Goal: Information Seeking & Learning: Learn about a topic

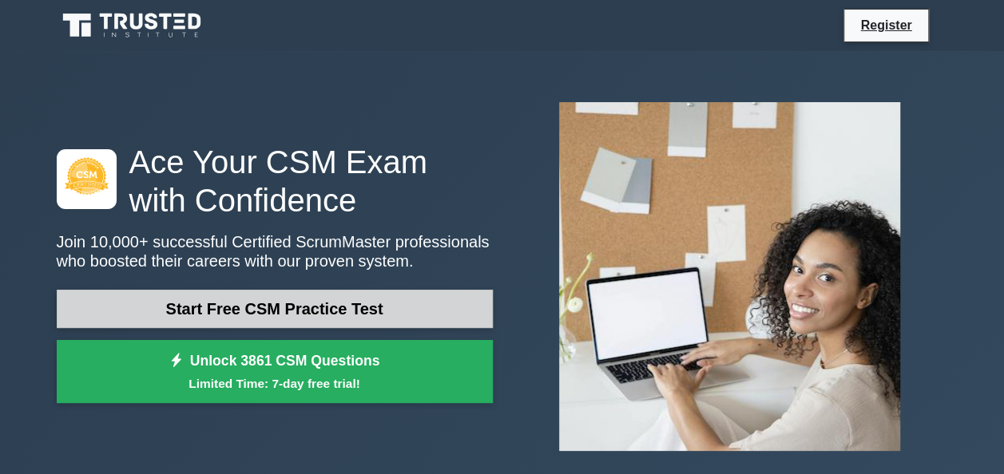
click at [248, 310] on link "Start Free CSM Practice Test" at bounding box center [275, 309] width 436 height 38
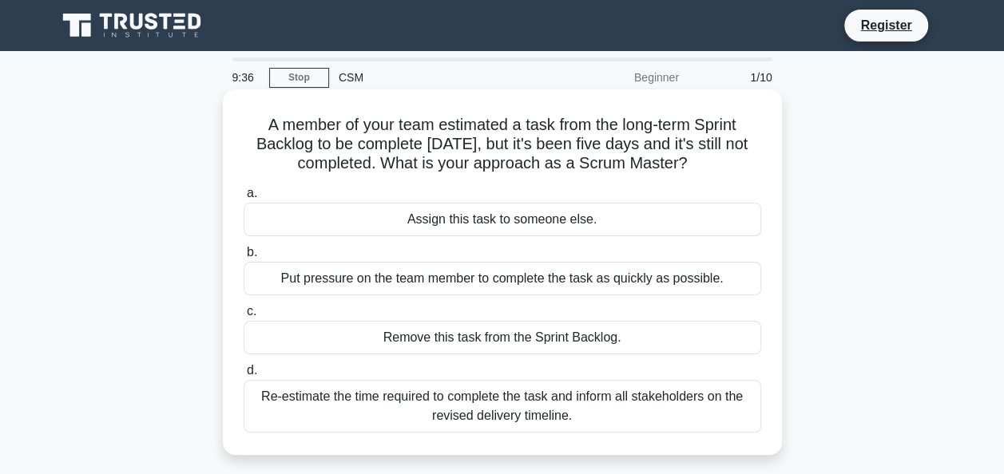
click at [367, 393] on div "Re-estimate the time required to complete the task and inform all stakeholders …" at bounding box center [503, 406] width 518 height 53
click at [244, 376] on input "d. Re-estimate the time required to complete the task and inform all stakeholde…" at bounding box center [244, 371] width 0 height 10
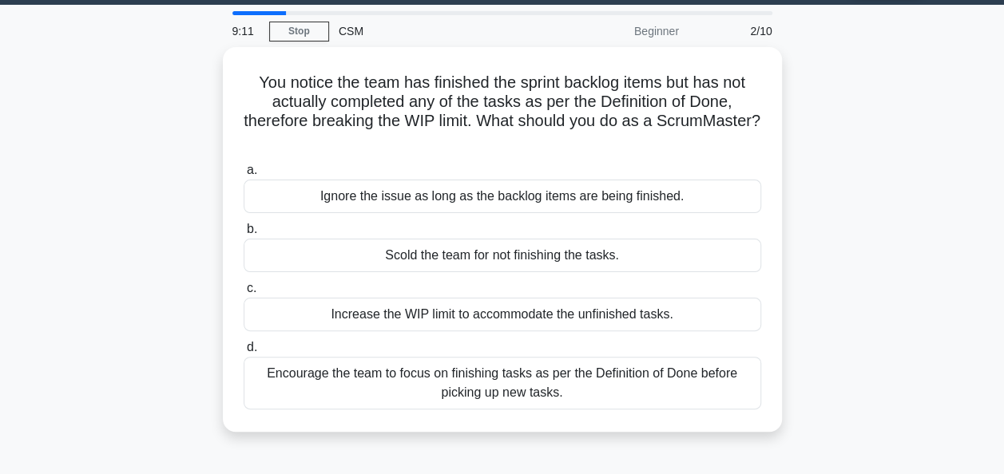
scroll to position [47, 0]
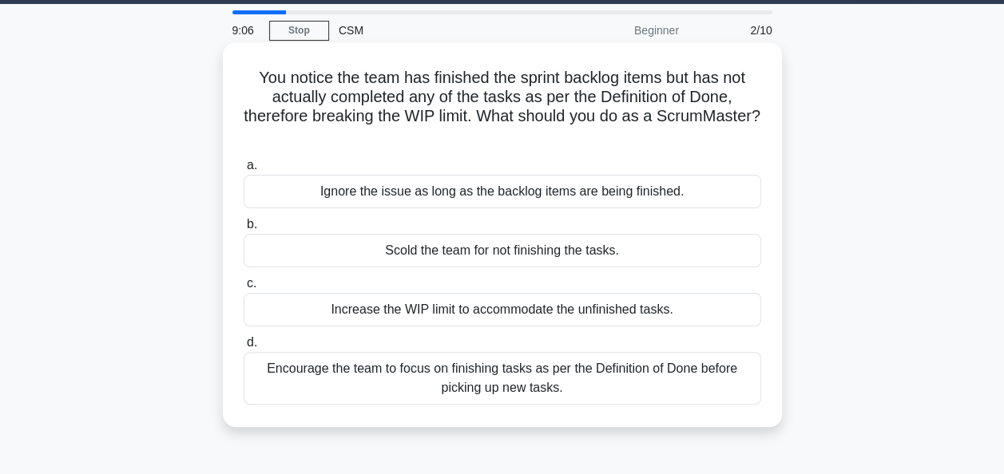
click at [535, 366] on div "Encourage the team to focus on finishing tasks as per the Definition of Done be…" at bounding box center [503, 378] width 518 height 53
click at [244, 348] on input "d. Encourage the team to focus on finishing tasks as per the Definition of Done…" at bounding box center [244, 343] width 0 height 10
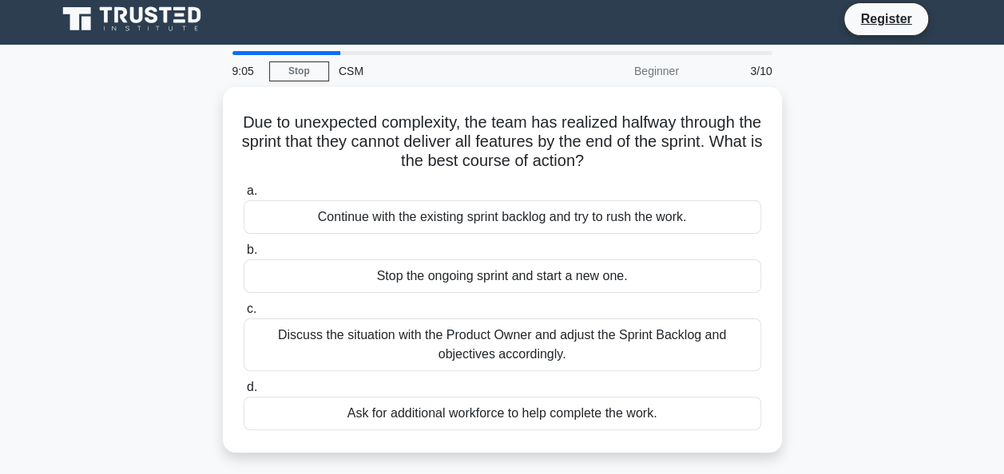
scroll to position [0, 0]
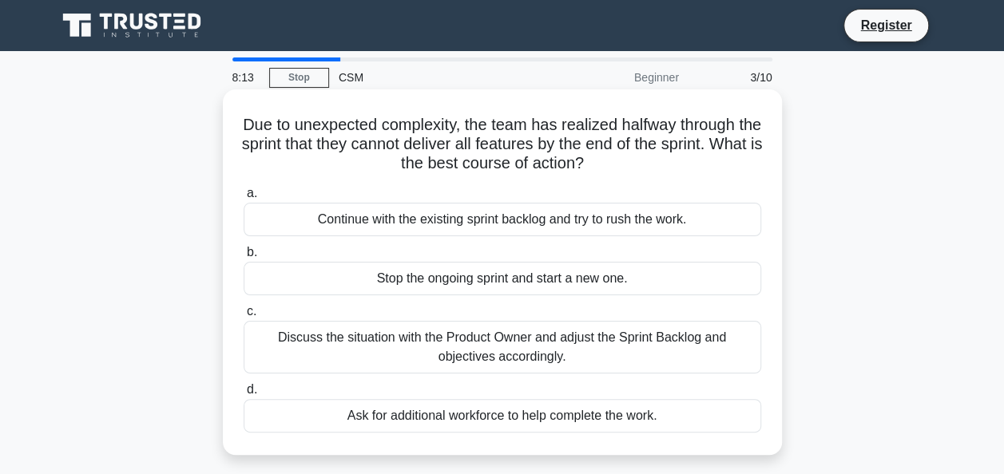
click at [288, 411] on div "Ask for additional workforce to help complete the work." at bounding box center [503, 416] width 518 height 34
click at [244, 395] on input "d. Ask for additional workforce to help complete the work." at bounding box center [244, 390] width 0 height 10
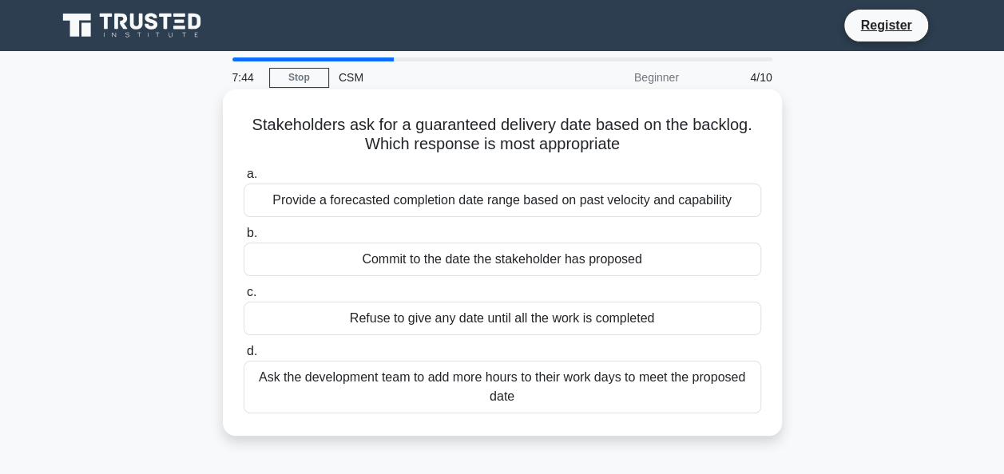
click at [559, 208] on div "Provide a forecasted completion date range based on past velocity and capability" at bounding box center [503, 201] width 518 height 34
click at [244, 180] on input "a. Provide a forecasted completion date range based on past velocity and capabi…" at bounding box center [244, 174] width 0 height 10
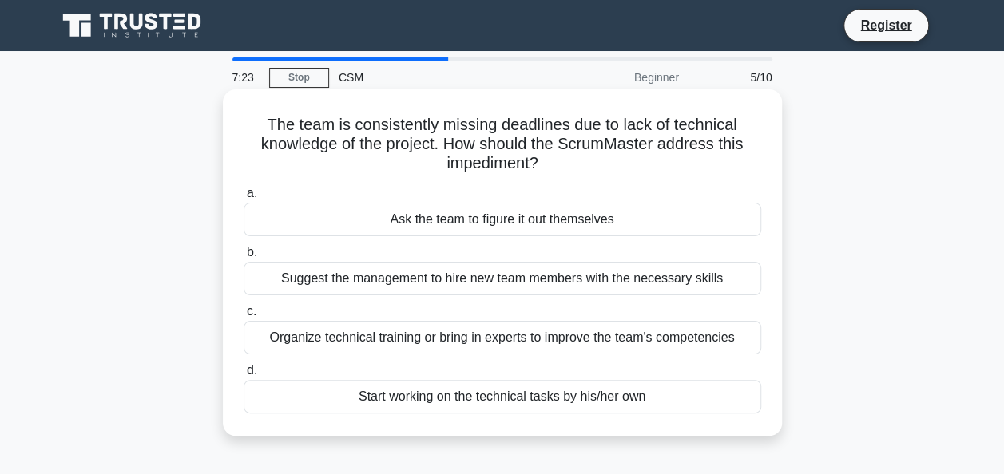
click at [347, 339] on div "Organize technical training or bring in experts to improve the team's competenc…" at bounding box center [503, 338] width 518 height 34
click at [244, 317] on input "c. Organize technical training or bring in experts to improve the team's compet…" at bounding box center [244, 312] width 0 height 10
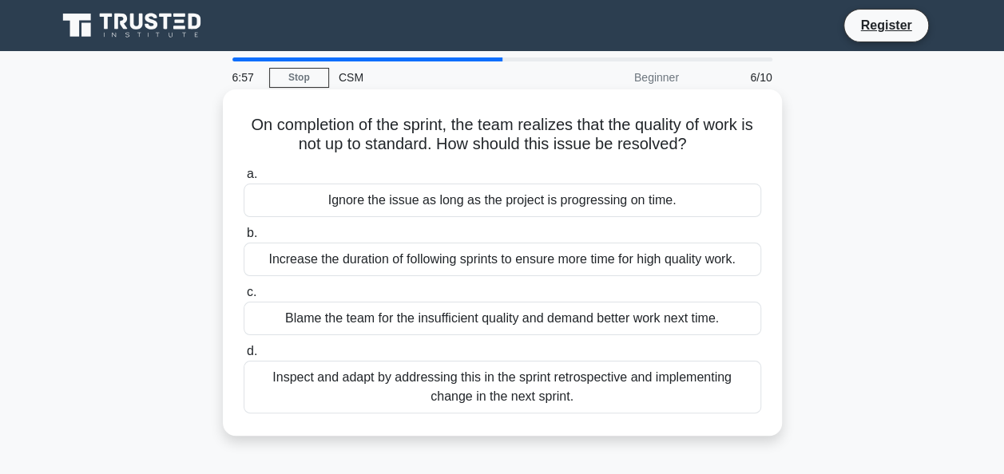
click at [367, 372] on div "Inspect and adapt by addressing this in the sprint retrospective and implementi…" at bounding box center [503, 387] width 518 height 53
click at [244, 357] on input "d. Inspect and adapt by addressing this in the sprint retrospective and impleme…" at bounding box center [244, 352] width 0 height 10
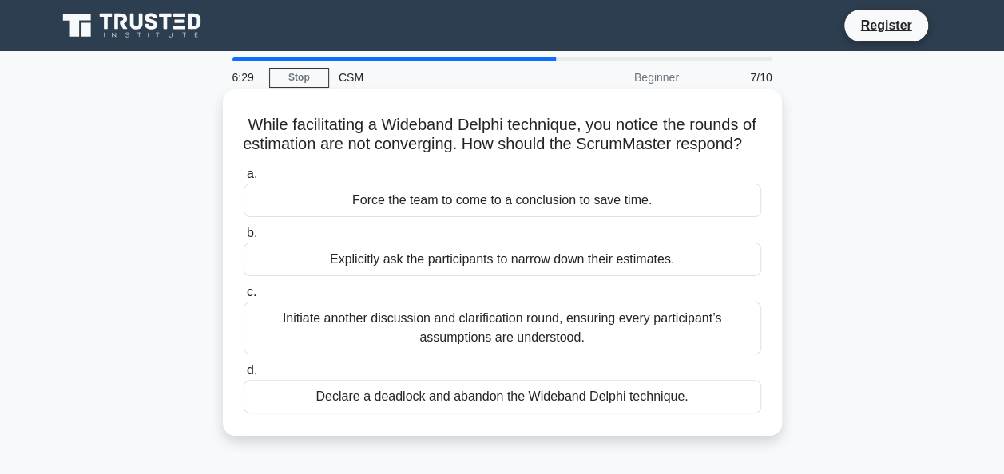
click at [442, 345] on div "Initiate another discussion and clarification round, ensuring every participant…" at bounding box center [503, 328] width 518 height 53
click at [244, 298] on input "c. Initiate another discussion and clarification round, ensuring every particip…" at bounding box center [244, 293] width 0 height 10
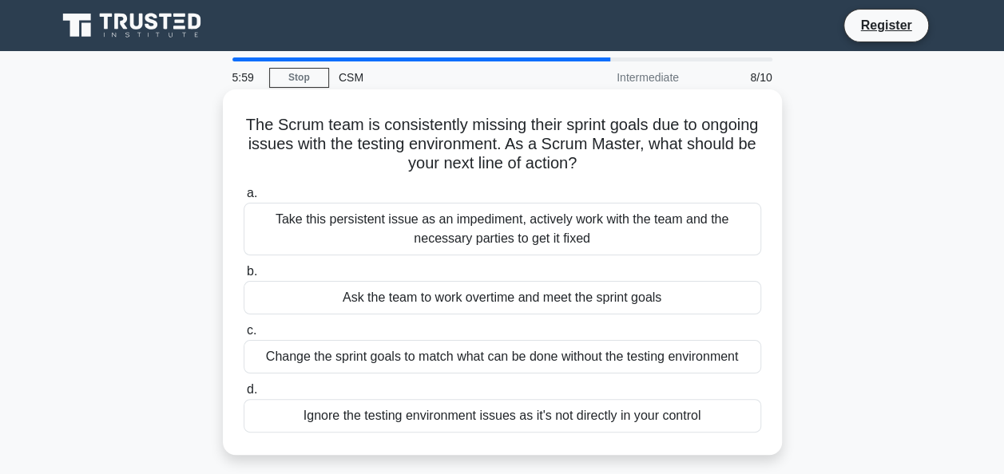
click at [458, 233] on div "Take this persistent issue as an impediment, actively work with the team and th…" at bounding box center [503, 229] width 518 height 53
click at [244, 199] on input "a. Take this persistent issue as an impediment, actively work with the team and…" at bounding box center [244, 193] width 0 height 10
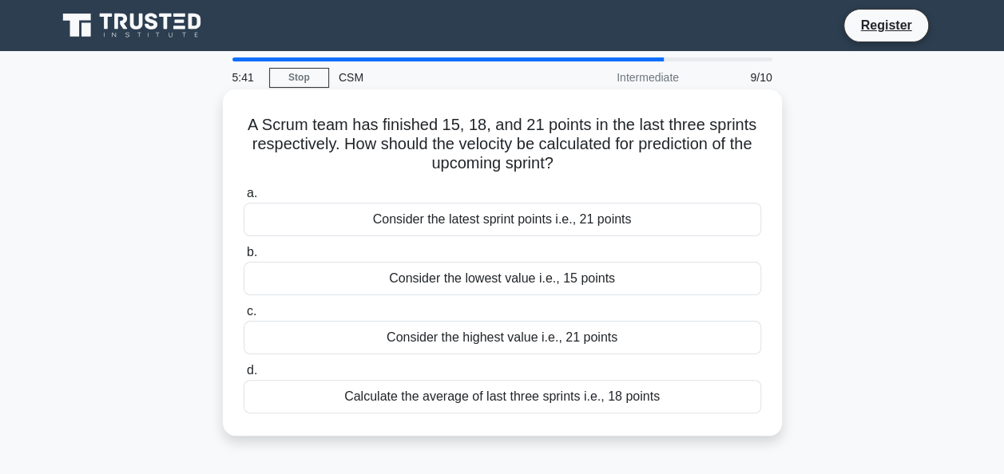
click at [414, 406] on div "Calculate the average of last three sprints i.e., 18 points" at bounding box center [503, 397] width 518 height 34
click at [244, 376] on input "d. Calculate the average of last three sprints i.e., 18 points" at bounding box center [244, 371] width 0 height 10
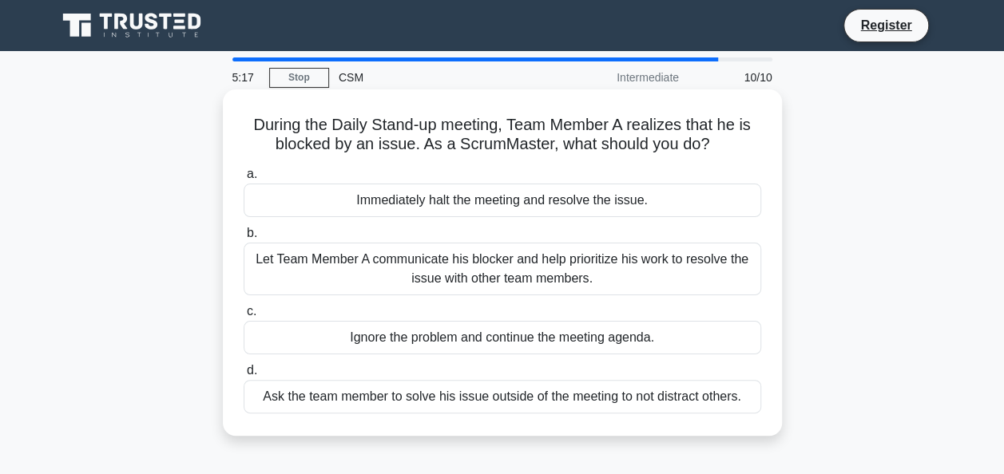
click at [503, 279] on div "Let Team Member A communicate his blocker and help prioritize his work to resol…" at bounding box center [503, 269] width 518 height 53
click at [244, 239] on input "b. Let Team Member A communicate his blocker and help prioritize his work to re…" at bounding box center [244, 233] width 0 height 10
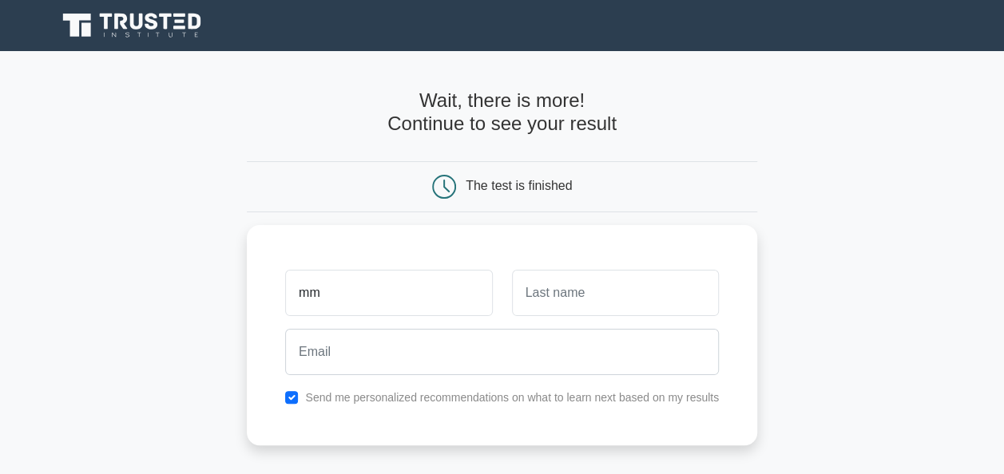
type input "m"
type input "Mme"
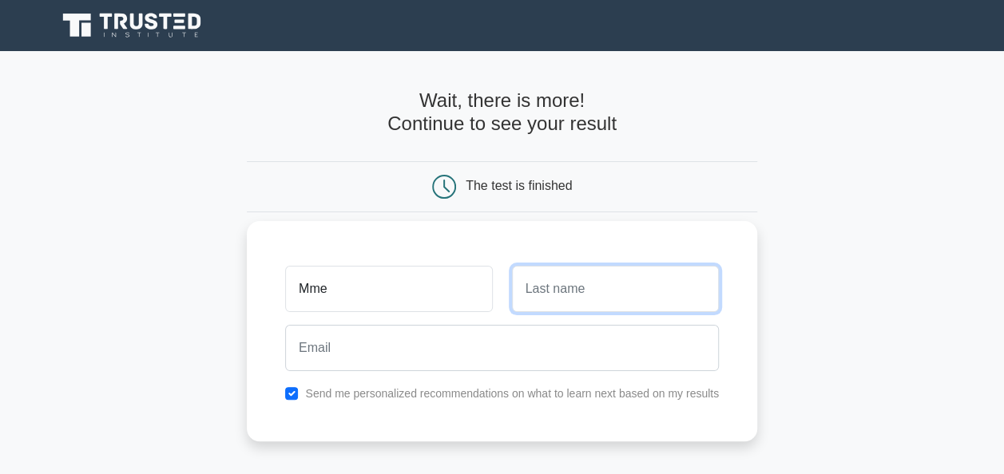
click at [626, 291] on input "text" at bounding box center [615, 289] width 207 height 46
type input "BRAHIMI"
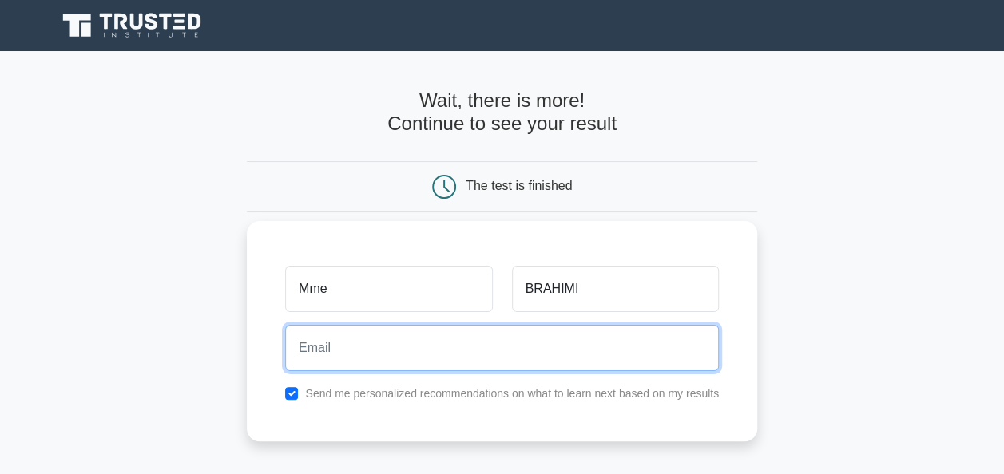
click at [453, 335] on input "email" at bounding box center [502, 348] width 434 height 46
type input "m"
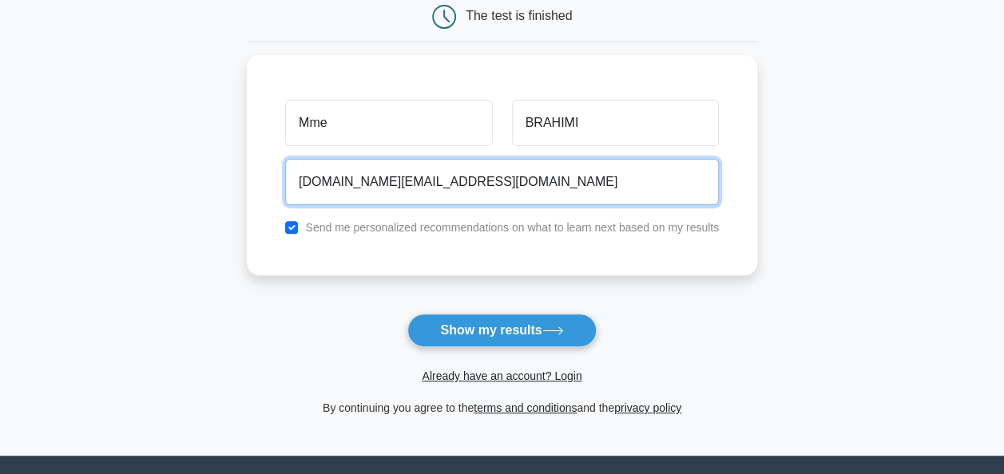
scroll to position [185, 0]
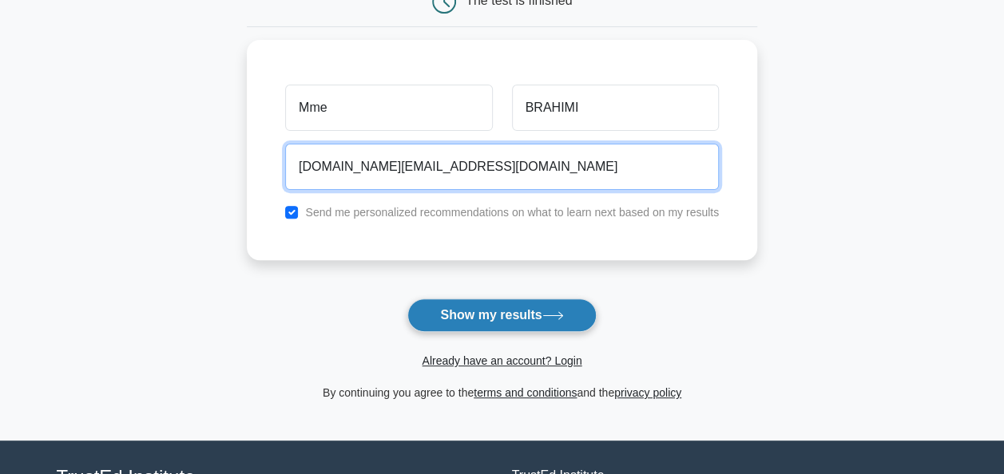
type input "Brahimi.contact@gmail.com"
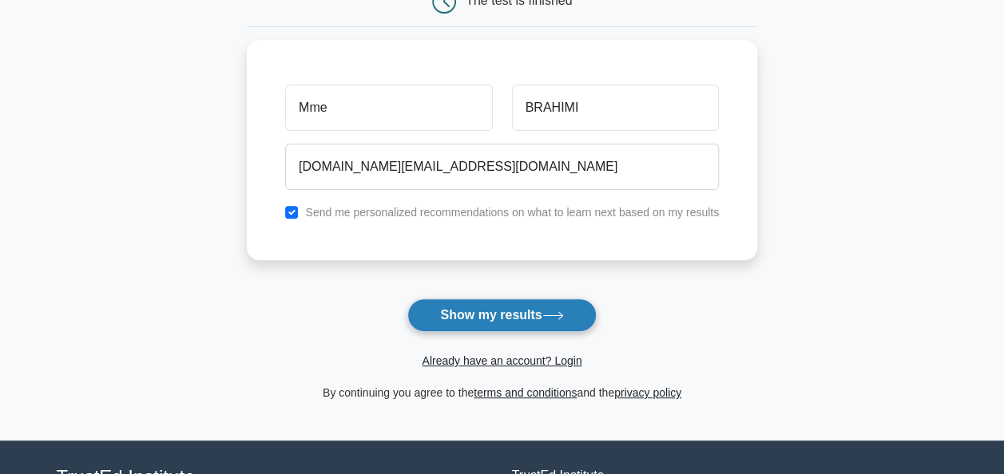
click at [498, 307] on button "Show my results" at bounding box center [501, 316] width 188 height 34
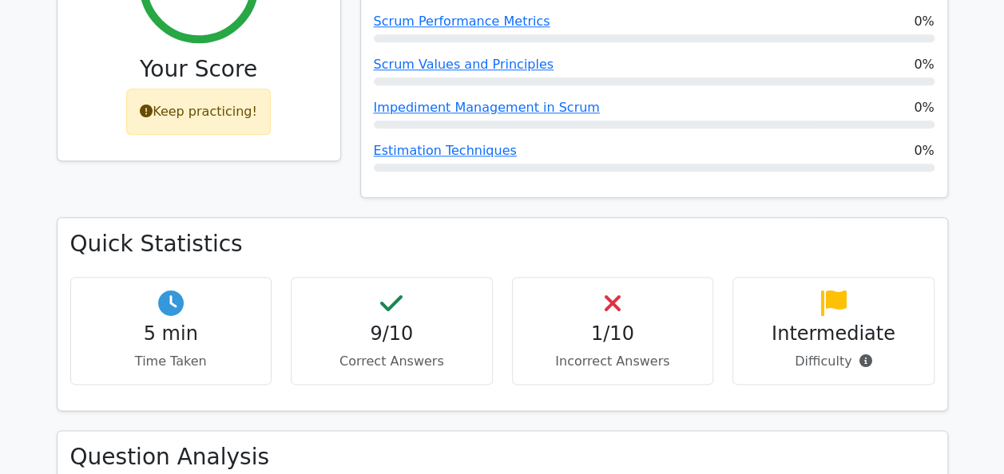
scroll to position [754, 0]
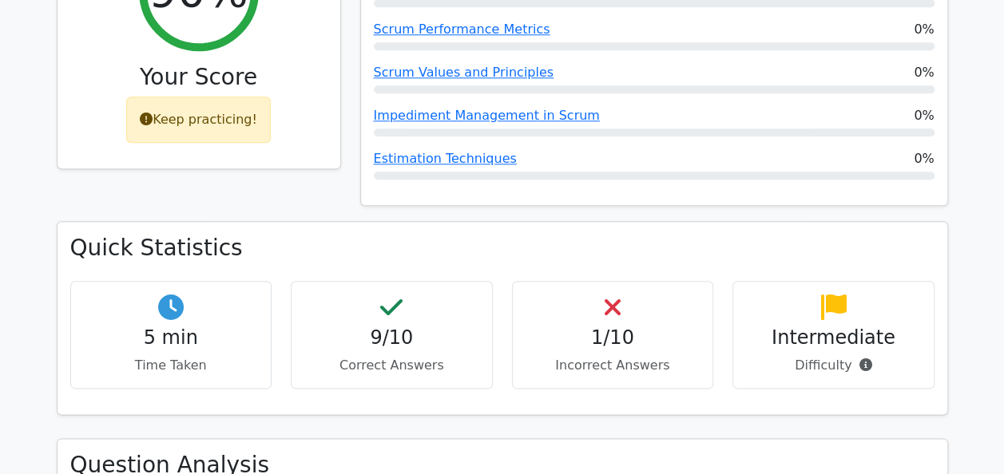
click at [613, 327] on h4 "1/10" at bounding box center [613, 338] width 175 height 23
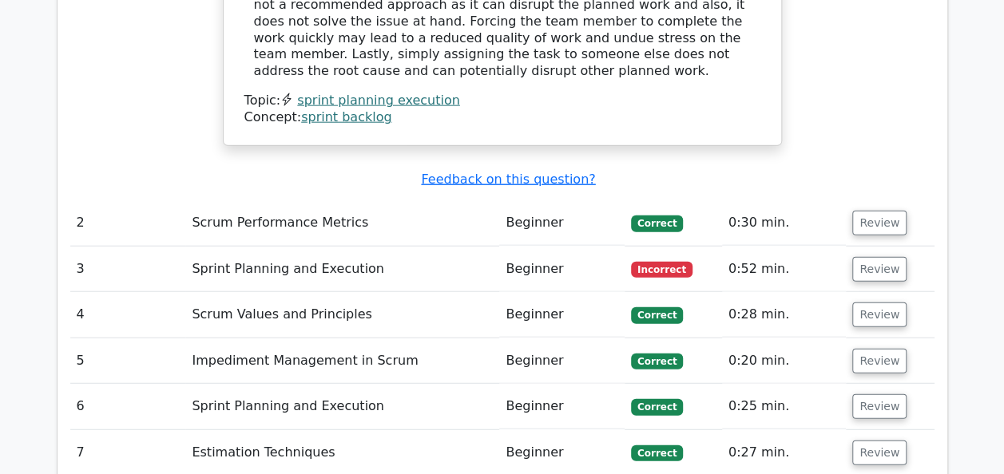
scroll to position [1859, 0]
click at [867, 257] on button "Review" at bounding box center [879, 269] width 54 height 25
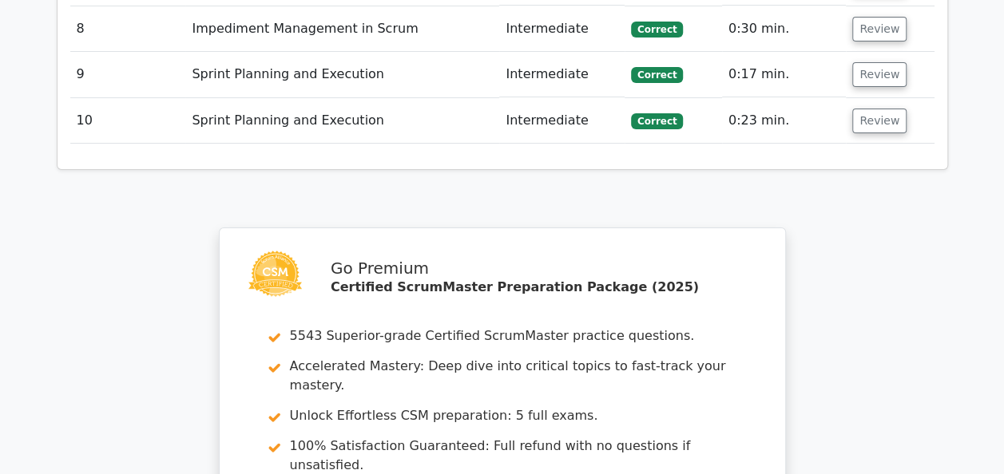
scroll to position [3073, 0]
